Goal: Task Accomplishment & Management: Use online tool/utility

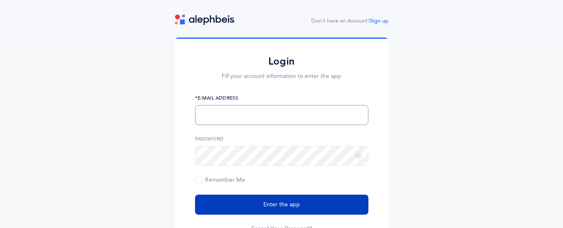
type input "eivgi@brauser.us"
click at [241, 201] on button "Enter the app" at bounding box center [281, 205] width 173 height 20
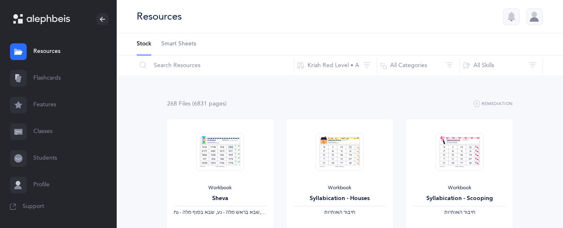
click at [40, 131] on link "Classes" at bounding box center [58, 131] width 117 height 27
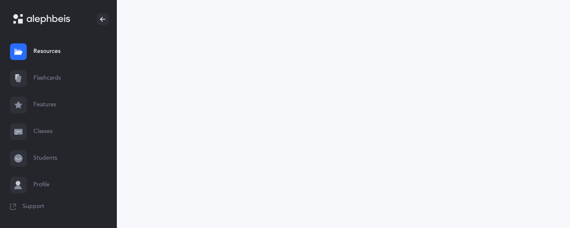
click at [40, 132] on link "Classes" at bounding box center [58, 131] width 117 height 27
click at [38, 132] on link "Classes" at bounding box center [58, 131] width 117 height 27
click at [45, 133] on link "Classes" at bounding box center [58, 131] width 117 height 27
click at [48, 77] on link "Flashcards" at bounding box center [58, 78] width 117 height 27
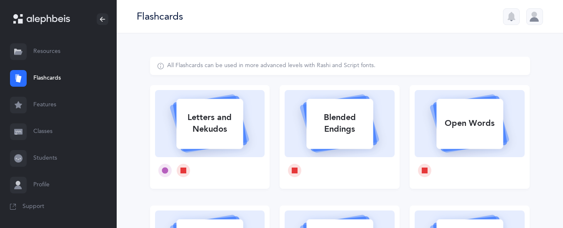
click at [38, 131] on link "Classes" at bounding box center [58, 131] width 117 height 27
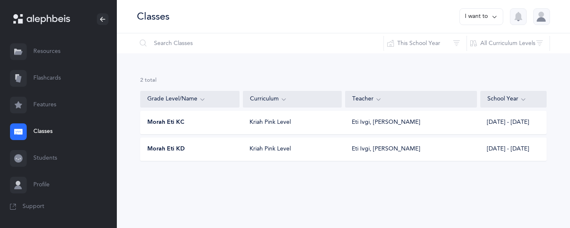
click at [188, 151] on div "Morah Eti KD" at bounding box center [190, 149] width 99 height 8
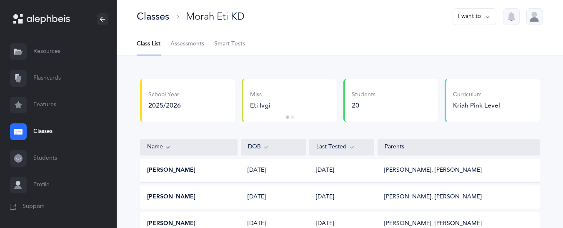
click at [229, 43] on span "Smart Tests" at bounding box center [229, 44] width 31 height 8
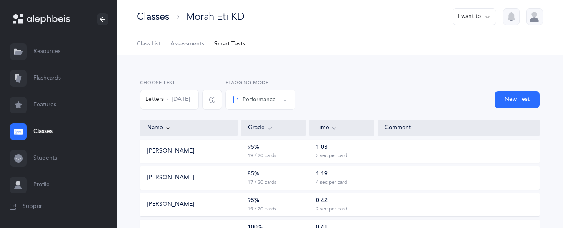
click at [188, 42] on span "Assessments" at bounding box center [188, 44] width 34 height 8
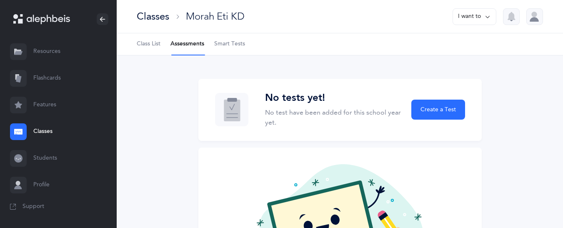
click at [188, 42] on li "Assessments" at bounding box center [188, 44] width 34 height 22
click at [430, 108] on span "Create a Test" at bounding box center [438, 109] width 35 height 9
click at [430, 109] on span "Create a Test" at bounding box center [438, 109] width 35 height 9
click at [438, 108] on span "Create a Test" at bounding box center [438, 109] width 35 height 9
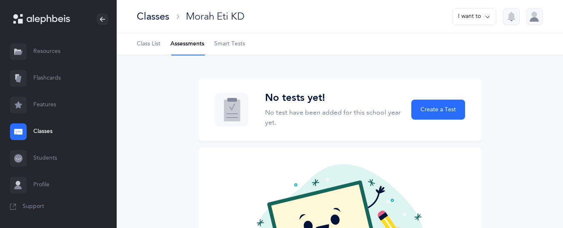
click at [485, 18] on icon at bounding box center [488, 16] width 7 height 9
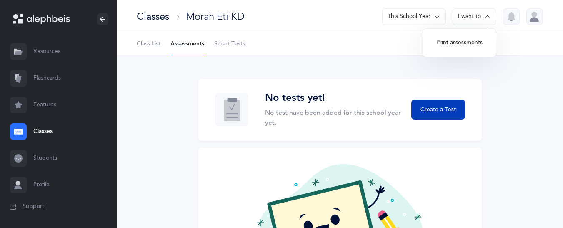
click at [429, 108] on span "Create a Test" at bounding box center [438, 109] width 35 height 9
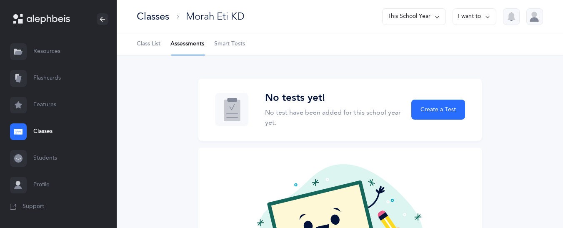
click at [153, 13] on div "Classes" at bounding box center [153, 17] width 33 height 14
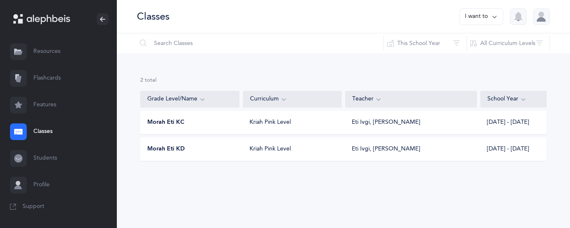
click at [176, 145] on span "Morah Eti KD" at bounding box center [166, 149] width 38 height 8
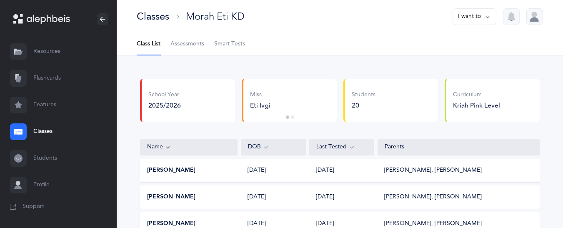
click at [234, 45] on span "Smart Tests" at bounding box center [229, 44] width 31 height 8
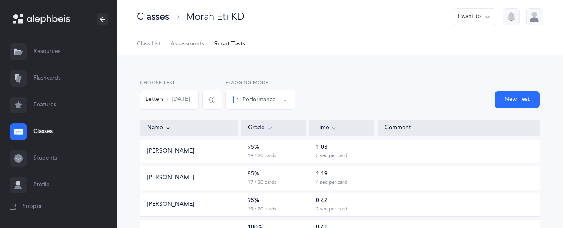
click at [234, 45] on li "Smart Tests" at bounding box center [229, 44] width 31 height 22
click at [523, 103] on button "New Test" at bounding box center [517, 99] width 45 height 17
select select "letters-nekudos"
select select
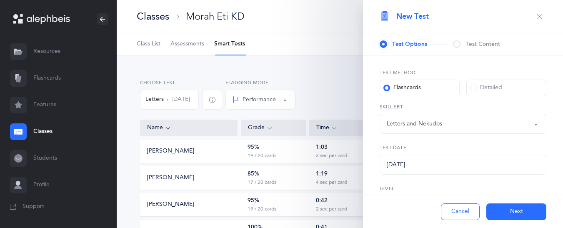
select select "27"
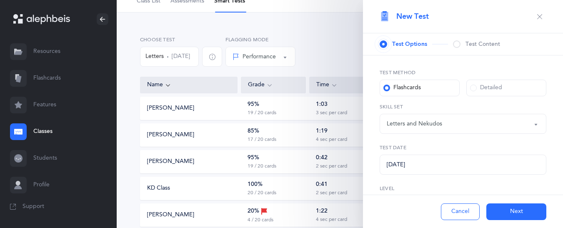
scroll to position [14, 0]
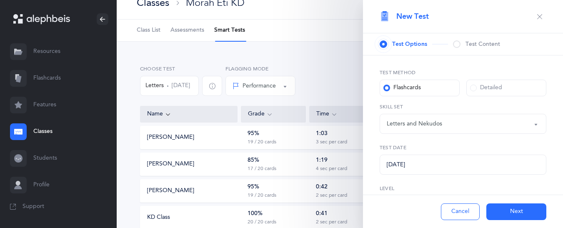
click at [455, 206] on button "Cancel" at bounding box center [460, 211] width 39 height 17
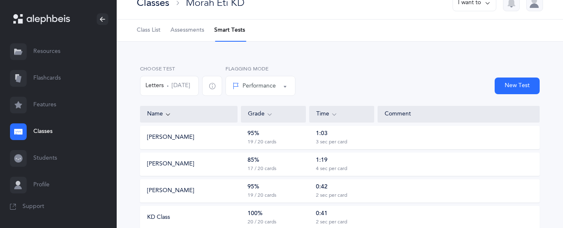
click at [156, 4] on div "Classes" at bounding box center [153, 3] width 33 height 14
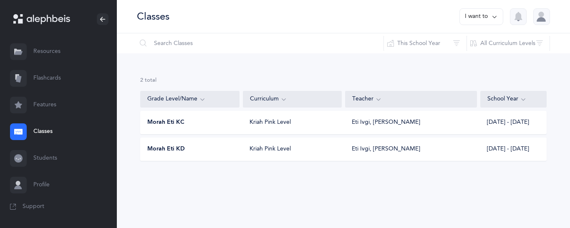
click at [179, 121] on span "Morah Eti KC" at bounding box center [165, 122] width 37 height 8
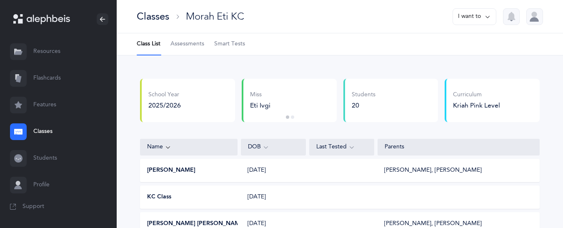
click at [229, 41] on span "Smart Tests" at bounding box center [229, 44] width 31 height 8
